Goal: Check status: Check status

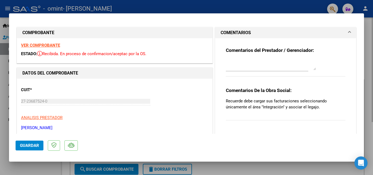
drag, startPoint x: 370, startPoint y: 82, endPoint x: 370, endPoint y: 78, distance: 4.2
click at [370, 82] on div at bounding box center [186, 87] width 373 height 175
type input "$ 0,00"
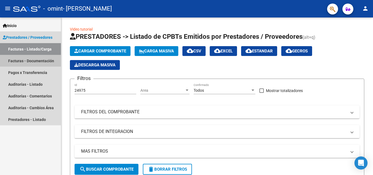
click at [38, 59] on link "Facturas - Documentación" at bounding box center [30, 61] width 61 height 12
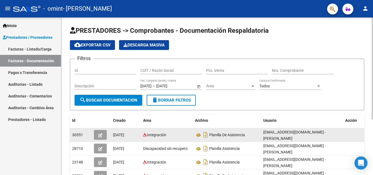
scroll to position [1, 0]
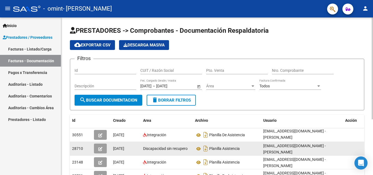
drag, startPoint x: 326, startPoint y: 144, endPoint x: 224, endPoint y: 142, distance: 101.2
click at [224, 142] on div "28710 [DATE] Discapacidad sin recupero Planilla Asistencia [EMAIL_ADDRESS][DOMA…" at bounding box center [220, 149] width 300 height 14
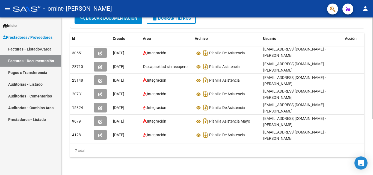
scroll to position [0, 6]
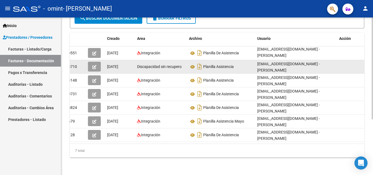
click at [242, 67] on datatable-body-cell "Planilla Asistencia" at bounding box center [221, 66] width 68 height 13
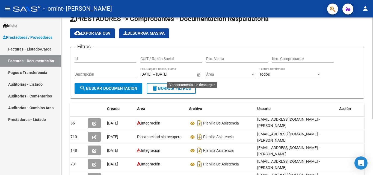
scroll to position [0, 0]
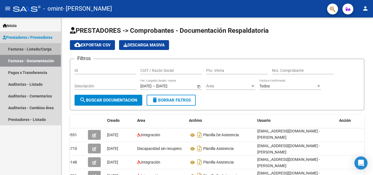
click at [25, 47] on link "Facturas - Listado/Carga" at bounding box center [30, 49] width 61 height 12
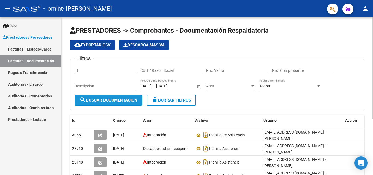
click at [131, 98] on span "search Buscar Documentacion" at bounding box center [108, 100] width 58 height 5
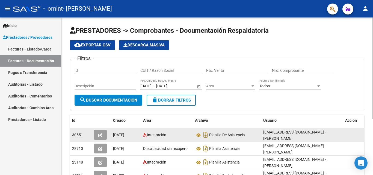
click at [121, 135] on span "[DATE]" at bounding box center [118, 135] width 11 height 4
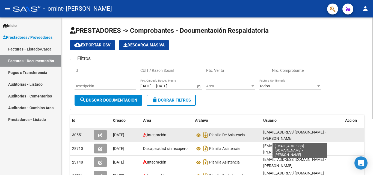
click at [325, 132] on span "[EMAIL_ADDRESS][DOMAIN_NAME] - [PERSON_NAME]" at bounding box center [294, 135] width 62 height 11
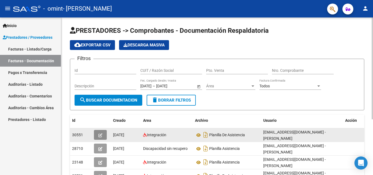
click at [95, 134] on button "button" at bounding box center [100, 135] width 13 height 10
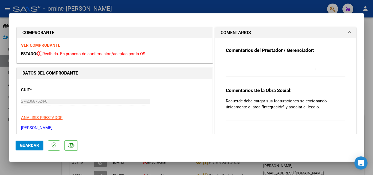
click at [272, 6] on div at bounding box center [186, 87] width 373 height 175
type input "$ 0,00"
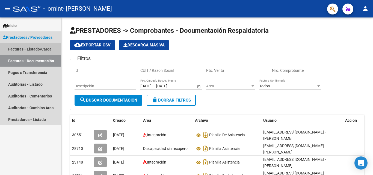
click at [37, 49] on link "Facturas - Listado/Carga" at bounding box center [30, 49] width 61 height 12
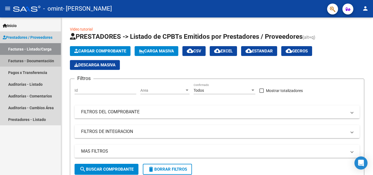
click at [36, 61] on link "Facturas - Documentación" at bounding box center [30, 61] width 61 height 12
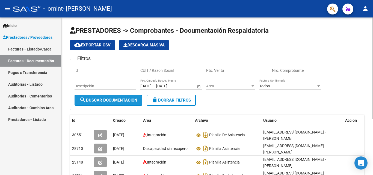
click at [101, 103] on button "search Buscar Documentacion" at bounding box center [108, 100] width 68 height 11
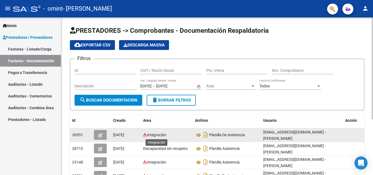
click at [155, 135] on span "Integración" at bounding box center [156, 135] width 19 height 4
click at [117, 134] on span "[DATE]" at bounding box center [118, 135] width 11 height 4
click at [98, 135] on icon "button" at bounding box center [100, 135] width 4 height 4
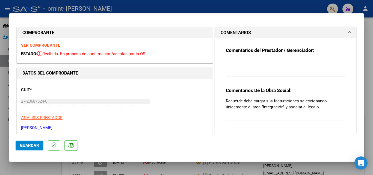
click at [217, 7] on div at bounding box center [186, 87] width 373 height 175
type input "$ 0,00"
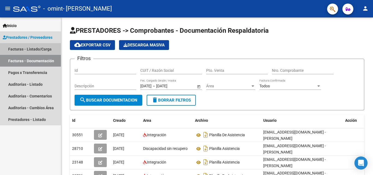
click at [41, 47] on link "Facturas - Listado/Carga" at bounding box center [30, 49] width 61 height 12
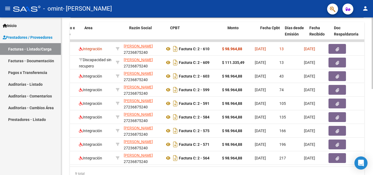
scroll to position [0, 94]
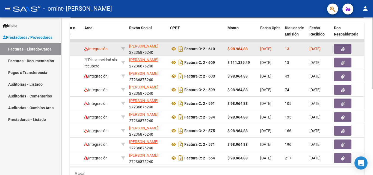
click at [242, 48] on strong "$ 98.964,88" at bounding box center [237, 49] width 20 height 4
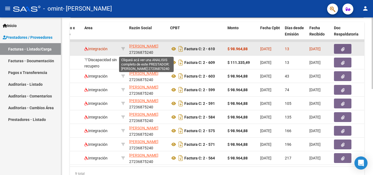
click at [154, 44] on span "[PERSON_NAME]" at bounding box center [143, 46] width 29 height 4
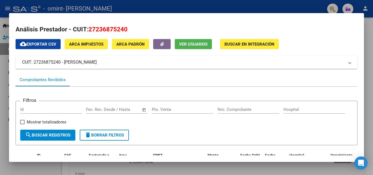
click at [2, 8] on div at bounding box center [186, 87] width 373 height 175
